Goal: Book appointment/travel/reservation

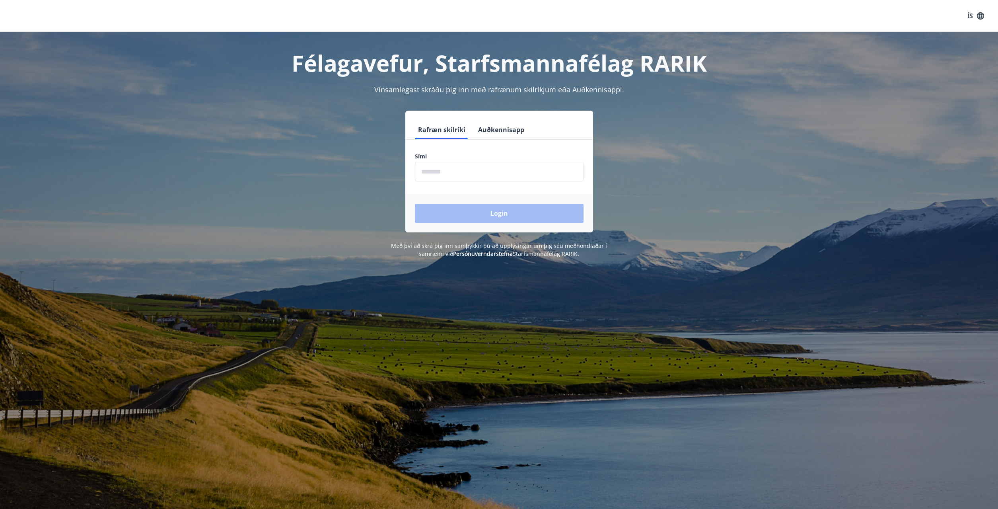
click at [498, 128] on button "Auðkennisapp" at bounding box center [501, 129] width 52 height 19
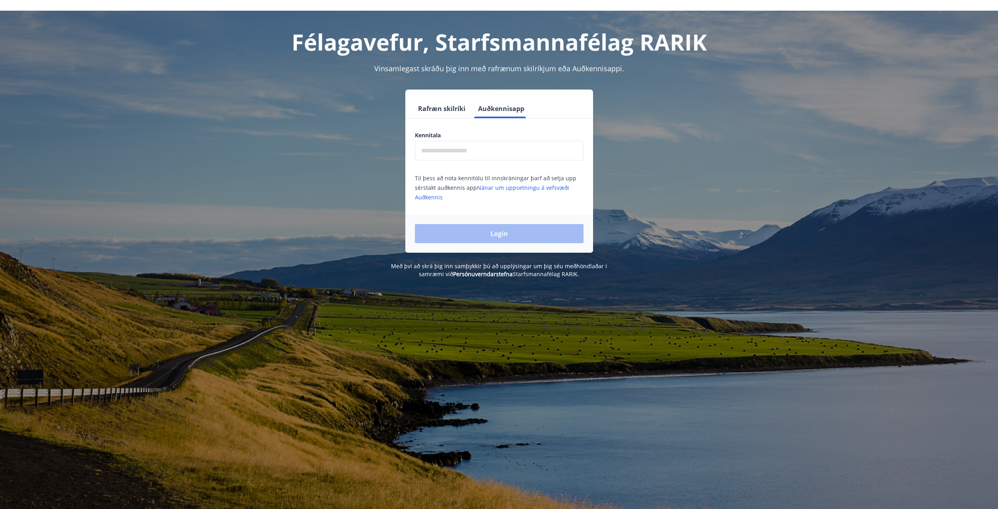
scroll to position [41, 0]
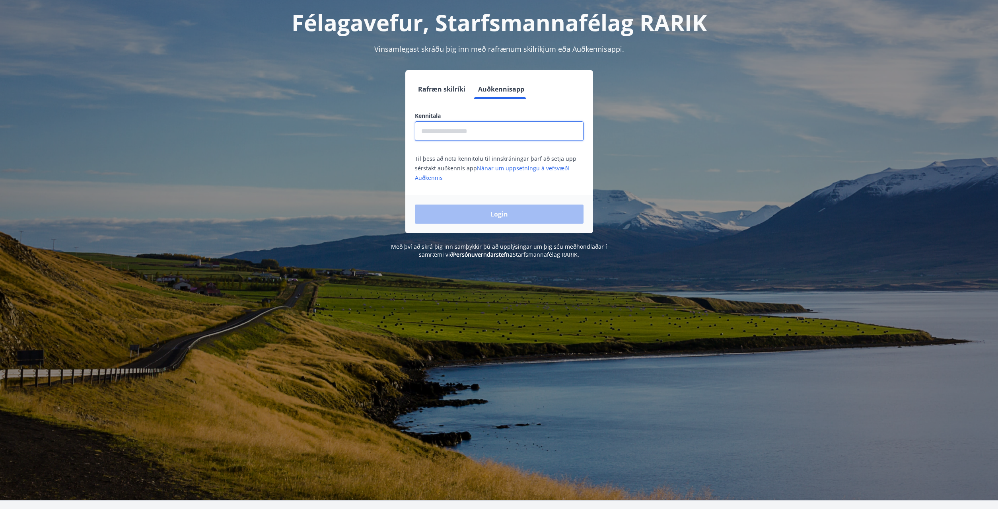
click at [473, 139] on input "text" at bounding box center [499, 130] width 169 height 19
type input "**********"
click at [415, 204] on button "Login" at bounding box center [499, 213] width 169 height 19
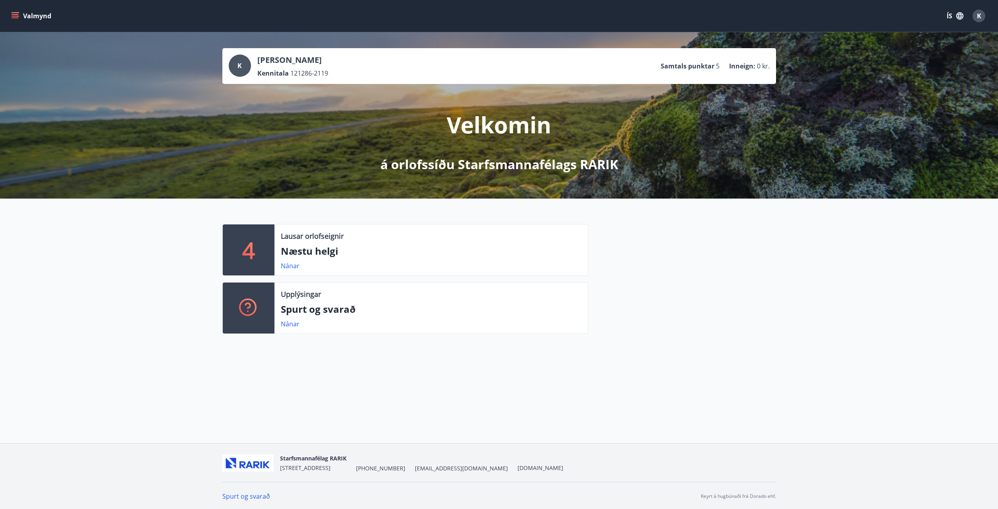
click at [25, 22] on button "Valmynd" at bounding box center [32, 16] width 45 height 14
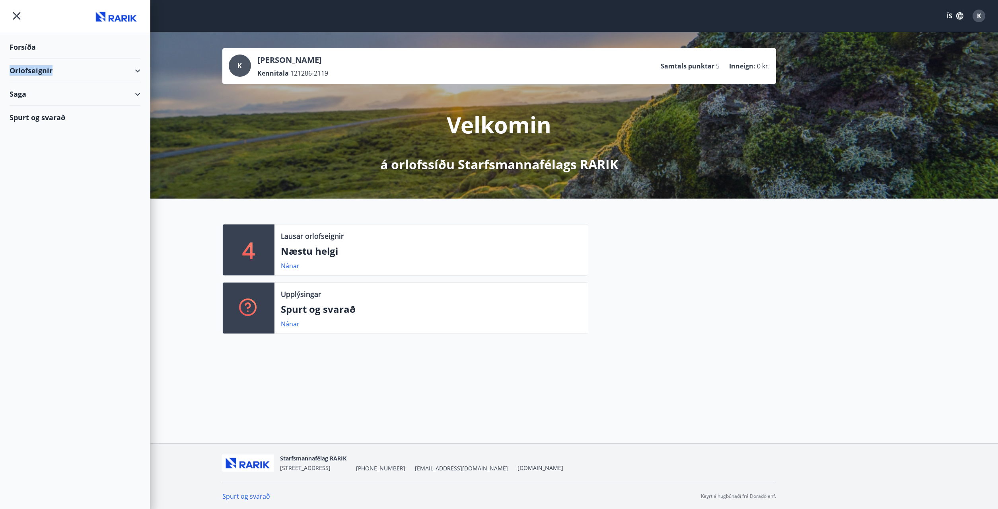
click at [100, 66] on div "Orlofseignir" at bounding box center [75, 70] width 131 height 23
click at [44, 90] on div "Framboð" at bounding box center [75, 90] width 118 height 17
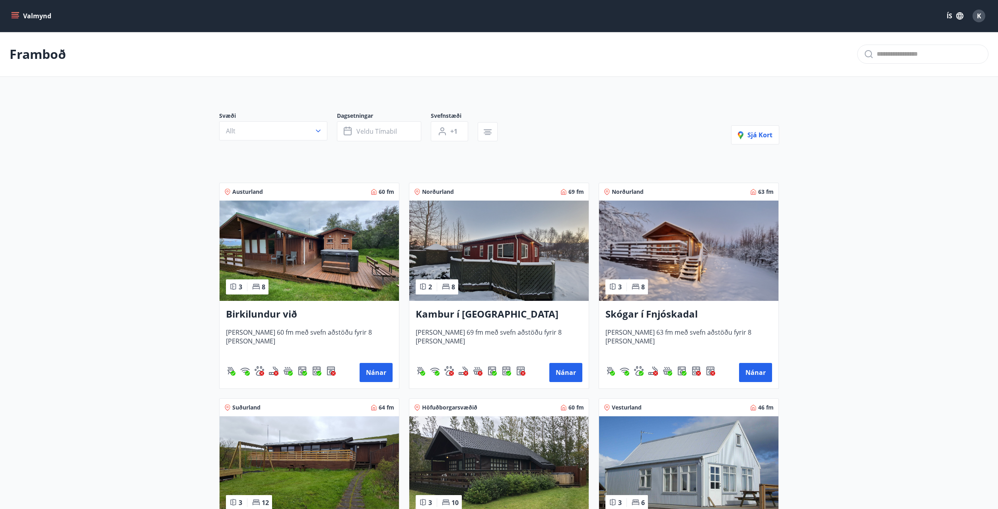
click at [15, 14] on icon "menu" at bounding box center [15, 14] width 7 height 1
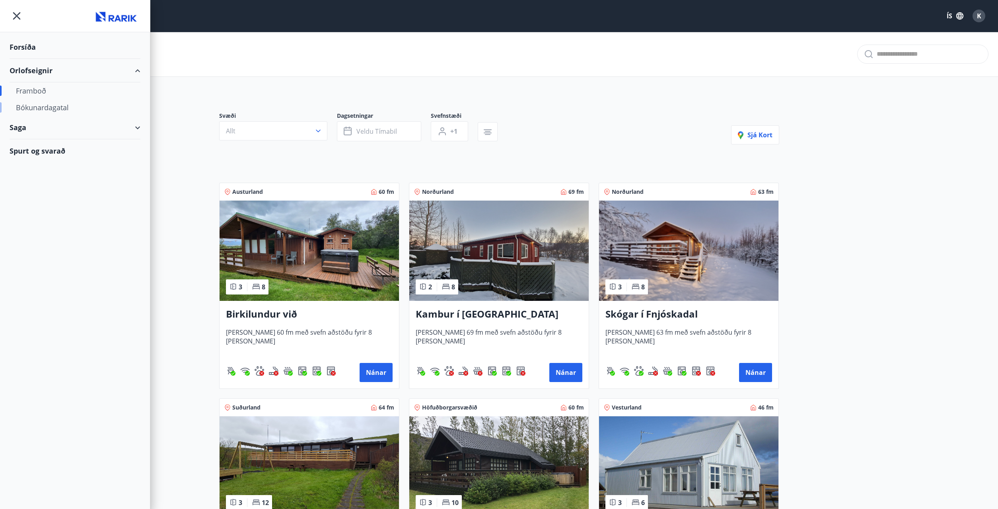
click at [49, 105] on div "Bókunardagatal" at bounding box center [75, 107] width 118 height 17
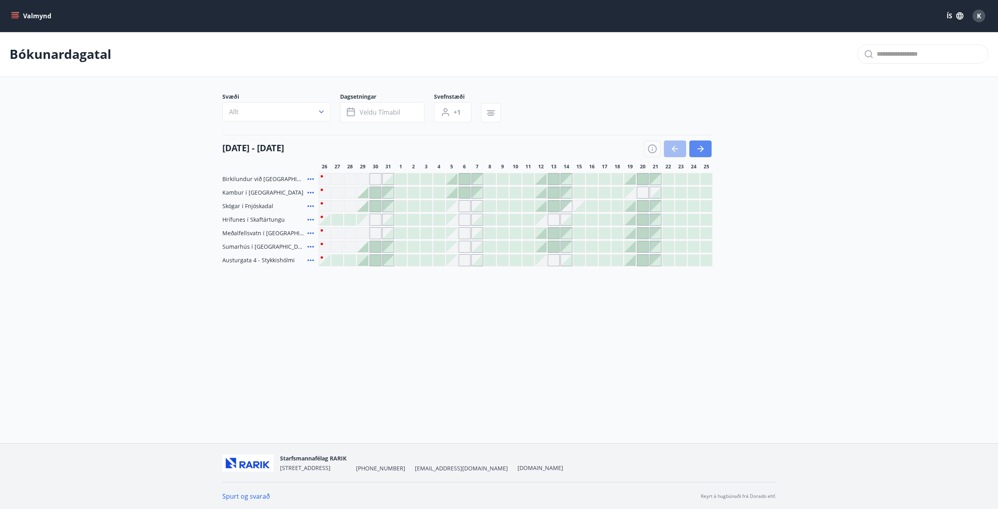
click at [701, 148] on icon "button" at bounding box center [701, 149] width 10 height 10
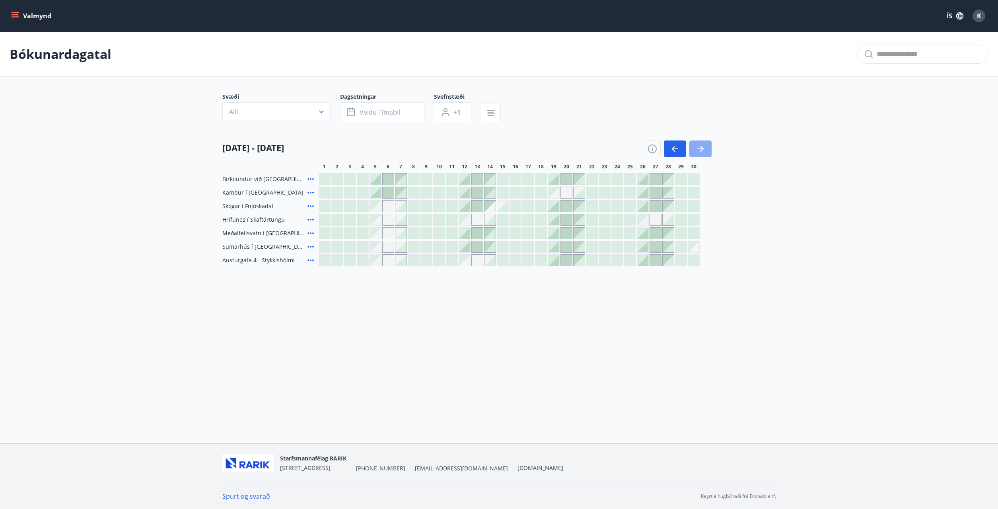
click at [706, 148] on button "button" at bounding box center [700, 148] width 22 height 17
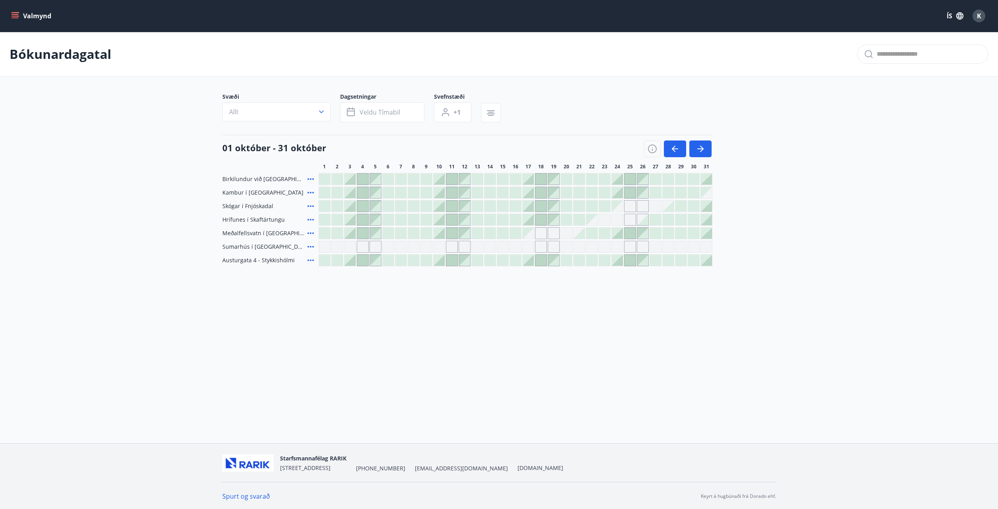
click at [616, 220] on div "Gráir dagar eru ekki bókanlegir" at bounding box center [617, 220] width 12 height 12
click at [616, 216] on div "Gráir dagar eru ekki bókanlegir" at bounding box center [617, 220] width 12 height 12
click at [618, 249] on div "Gráir dagar eru ekki bókanlegir" at bounding box center [617, 247] width 12 height 12
click at [617, 245] on div "Gráir dagar eru ekki bókanlegir" at bounding box center [617, 247] width 12 height 12
click at [586, 247] on div "Gráir dagar eru ekki bókanlegir" at bounding box center [592, 247] width 12 height 12
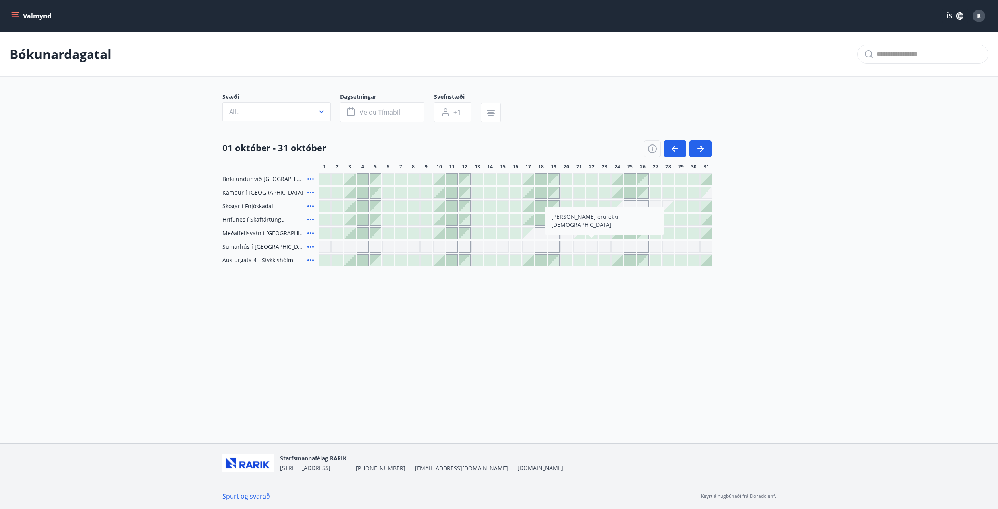
click at [745, 253] on div "Birkilundur við Egilsstaði [GEOGRAPHIC_DATA] í Aðaldal Skógar í Fnjóskadal Hríf…" at bounding box center [499, 219] width 554 height 93
click at [705, 146] on icon "button" at bounding box center [701, 149] width 10 height 10
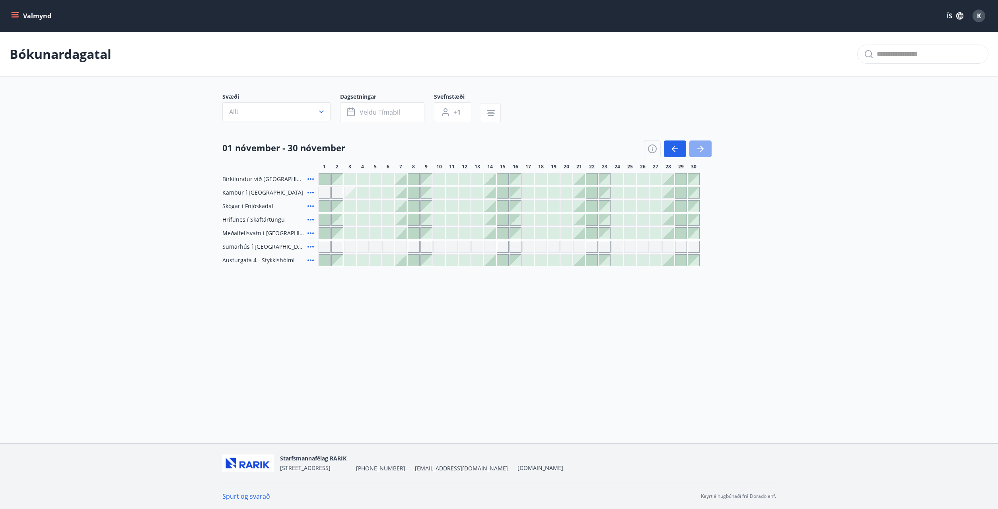
click at [705, 146] on icon "button" at bounding box center [701, 149] width 10 height 10
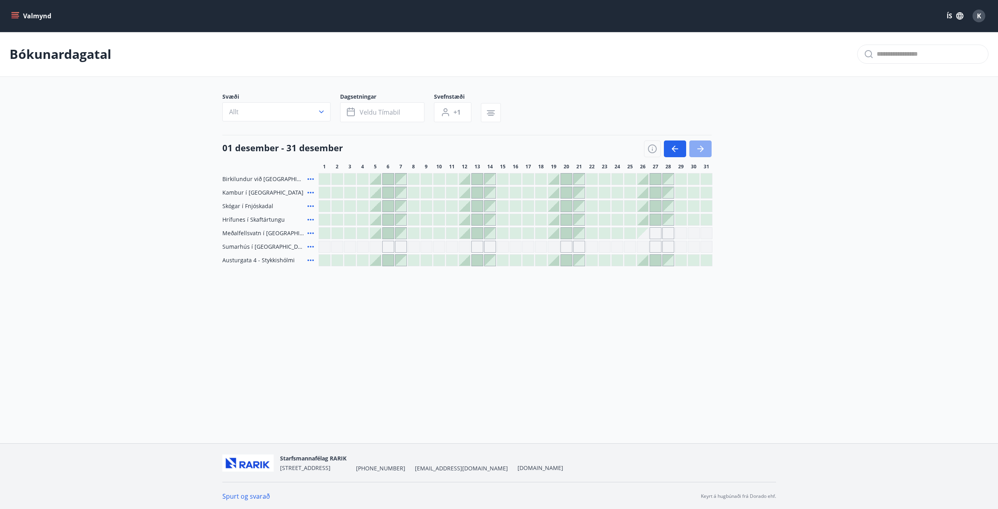
click at [705, 146] on icon "button" at bounding box center [701, 149] width 10 height 10
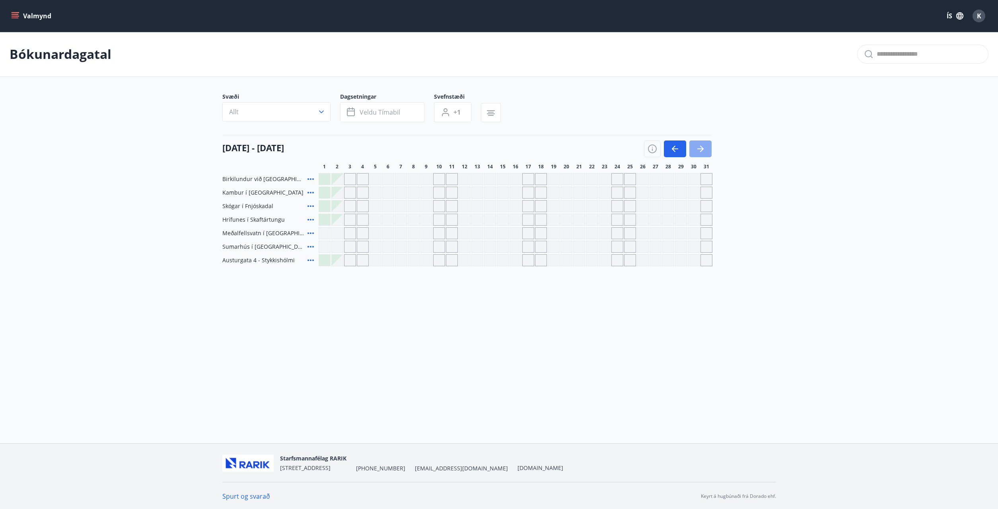
click at [705, 146] on icon "button" at bounding box center [701, 149] width 10 height 10
click at [674, 150] on icon "button" at bounding box center [675, 149] width 10 height 10
click at [674, 149] on icon "button" at bounding box center [675, 149] width 10 height 10
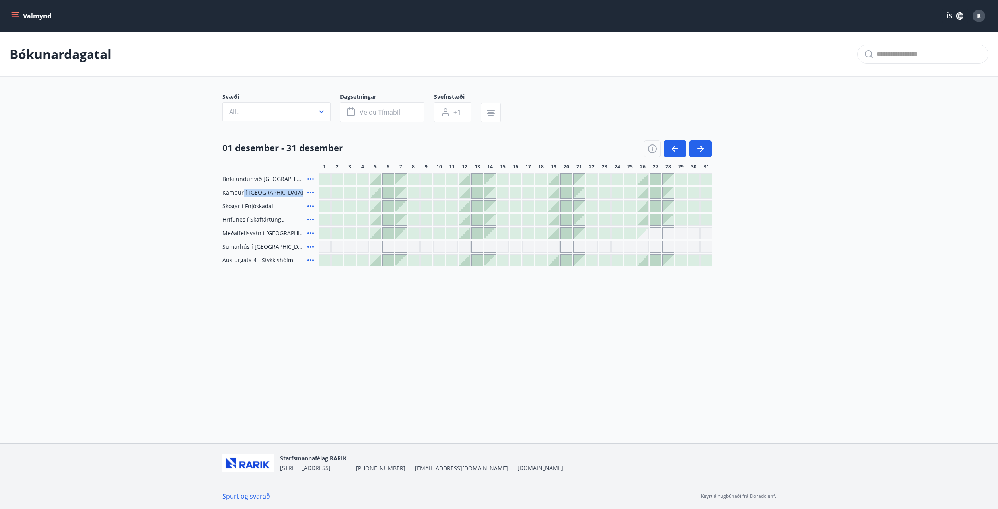
drag, startPoint x: 257, startPoint y: 232, endPoint x: 242, endPoint y: 196, distance: 39.2
click at [242, 229] on span "Meðalfellsvatn í [GEOGRAPHIC_DATA]" at bounding box center [263, 233] width 82 height 8
click at [242, 196] on span "Kambur í [GEOGRAPHIC_DATA]" at bounding box center [262, 192] width 81 height 8
drag, startPoint x: 239, startPoint y: 192, endPoint x: 331, endPoint y: 212, distance: 94.5
click at [269, 196] on span "Kambur í [GEOGRAPHIC_DATA]" at bounding box center [262, 192] width 81 height 8
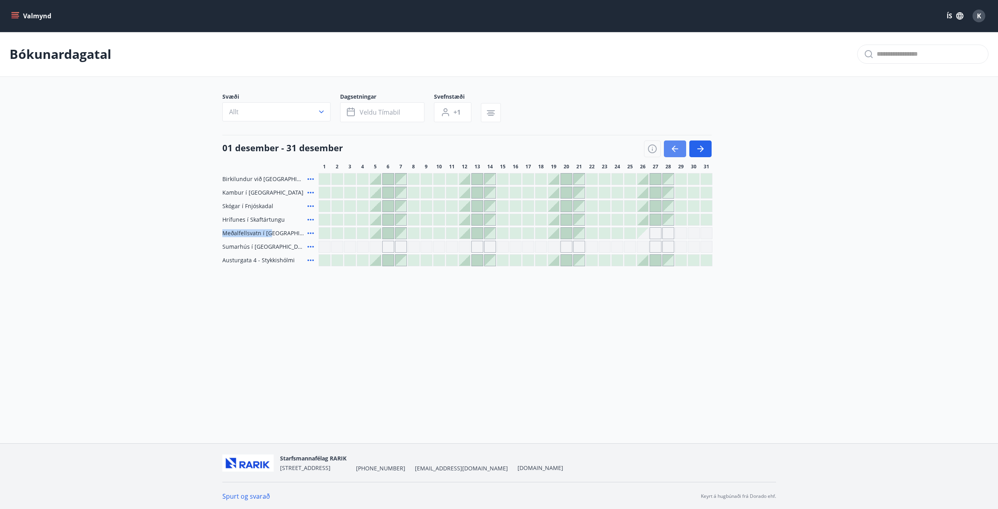
click at [667, 150] on button "button" at bounding box center [675, 148] width 22 height 17
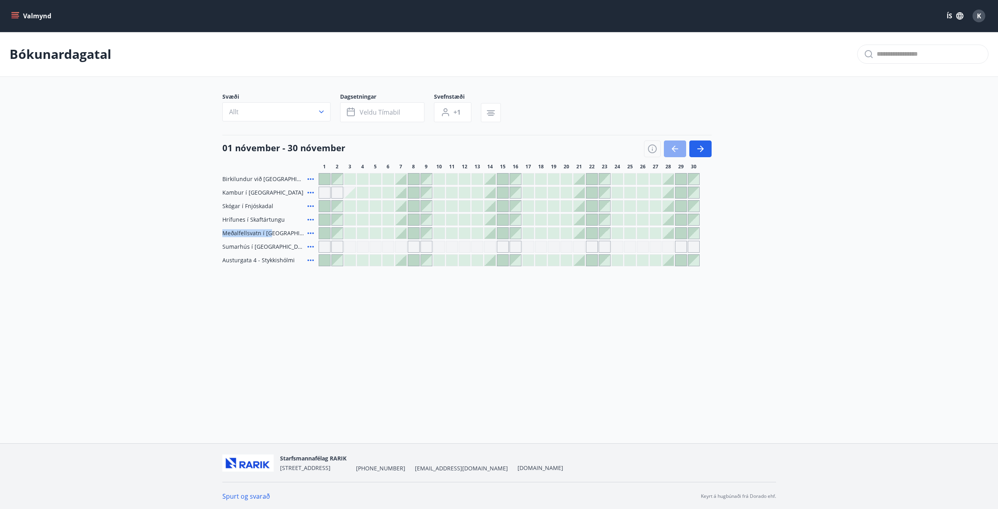
click at [668, 150] on button "button" at bounding box center [675, 148] width 22 height 17
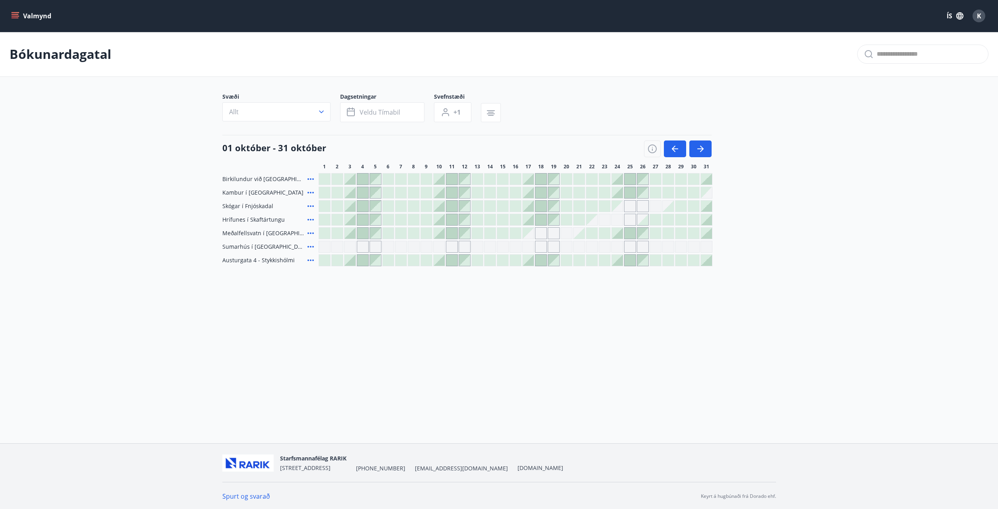
click at [497, 373] on div "Valmynd ÍS K Bókunardagatal Svæði Allt Dagsetningar Veldu tímabil Svefnstæði +1…" at bounding box center [499, 221] width 998 height 443
drag, startPoint x: 231, startPoint y: 177, endPoint x: 250, endPoint y: 227, distance: 53.5
click at [250, 183] on span "Birkilundur við [GEOGRAPHIC_DATA]" at bounding box center [263, 179] width 82 height 8
click at [250, 227] on div "Meðalfellsvatn í [GEOGRAPHIC_DATA]" at bounding box center [268, 233] width 93 height 12
